Goal: Task Accomplishment & Management: Complete application form

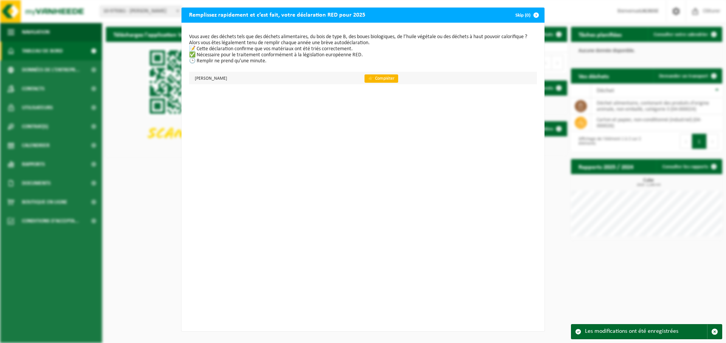
click at [385, 80] on link "👉 Compléter" at bounding box center [381, 78] width 34 height 8
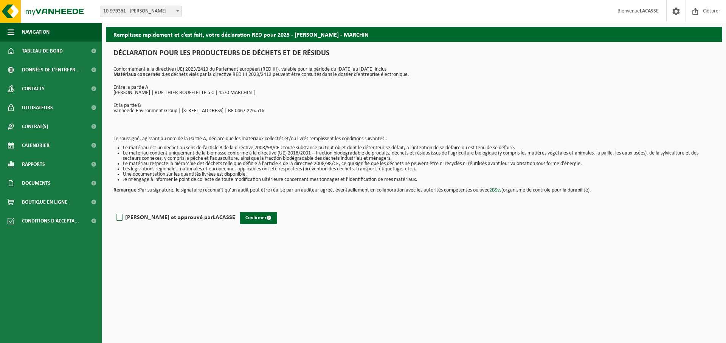
click at [119, 219] on label "Lu et approuvé par LACASSE" at bounding box center [175, 217] width 121 height 11
click at [235, 208] on input "Lu et approuvé par LACASSE" at bounding box center [235, 208] width 0 height 0
checkbox input "true"
click at [240, 218] on button "Confirmer" at bounding box center [258, 218] width 37 height 12
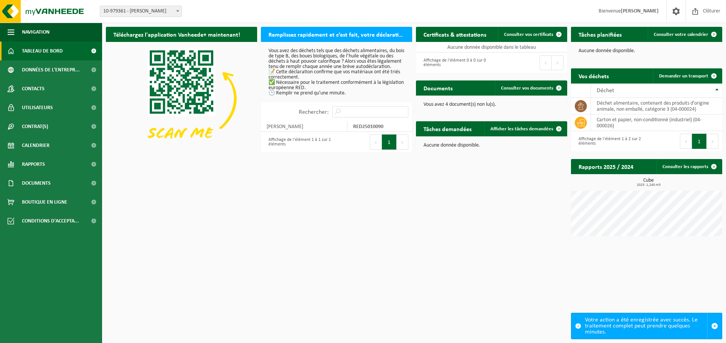
click at [401, 147] on button "Suivant" at bounding box center [403, 142] width 12 height 15
click at [58, 71] on span "Données de l'entrepr..." at bounding box center [51, 69] width 58 height 19
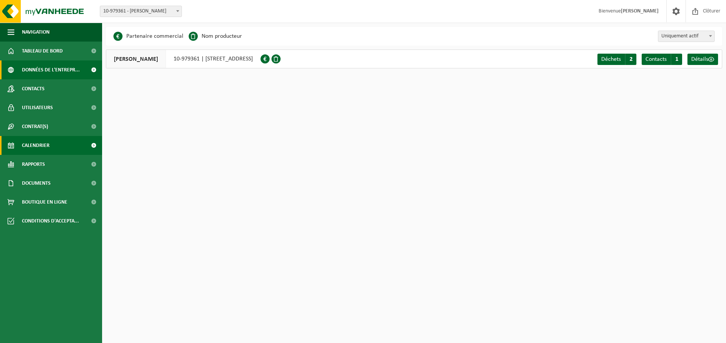
click at [36, 144] on span "Calendrier" at bounding box center [36, 145] width 28 height 19
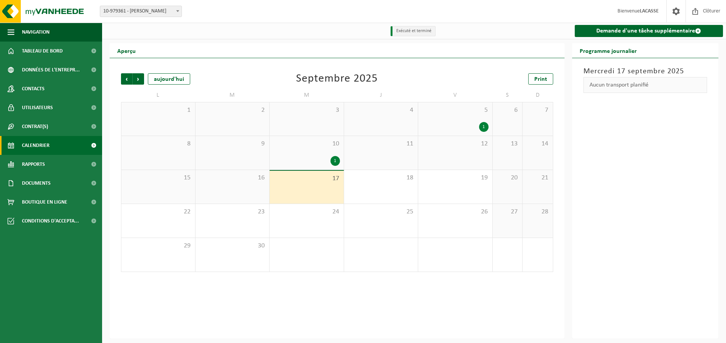
click at [314, 161] on div "1" at bounding box center [306, 161] width 67 height 10
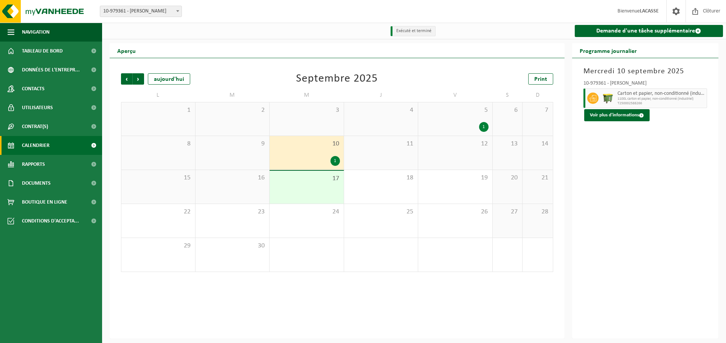
click at [450, 121] on div "5 1" at bounding box center [455, 118] width 74 height 33
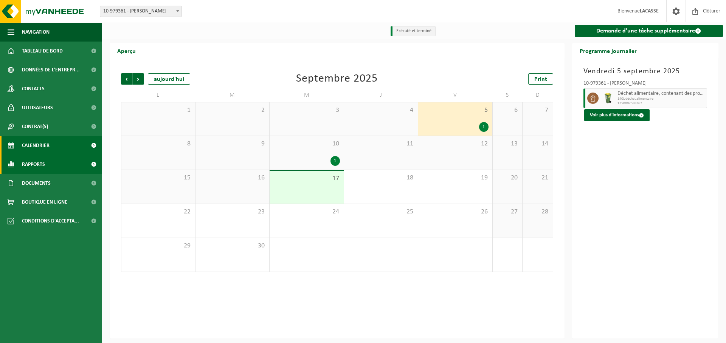
click at [39, 161] on span "Rapports" at bounding box center [33, 164] width 23 height 19
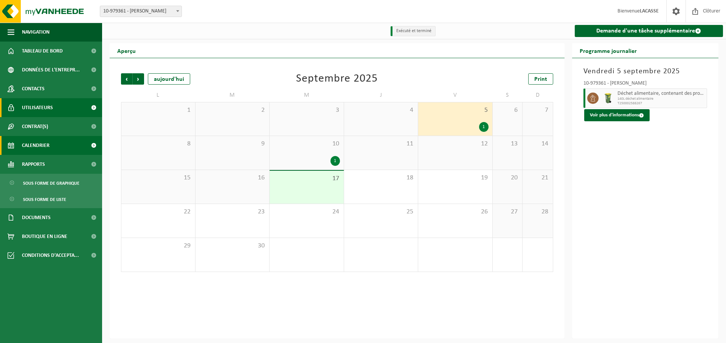
click at [31, 108] on span "Utilisateurs" at bounding box center [37, 107] width 31 height 19
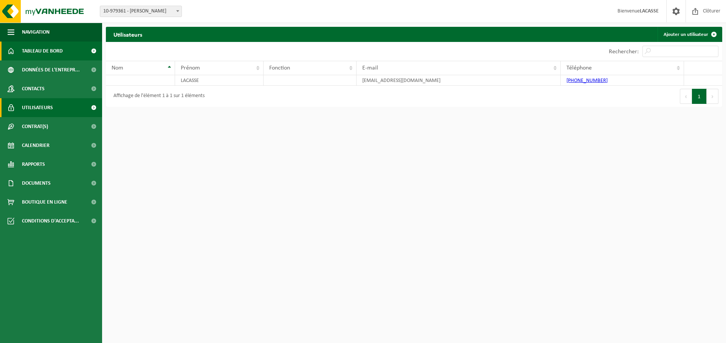
click at [37, 51] on span "Tableau de bord" at bounding box center [42, 51] width 41 height 19
